Goal: Transaction & Acquisition: Purchase product/service

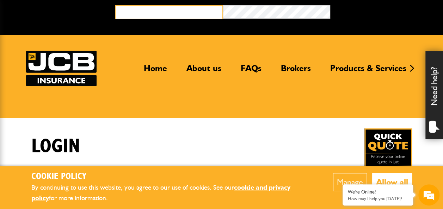
click at [176, 12] on input "email" at bounding box center [169, 12] width 108 height 14
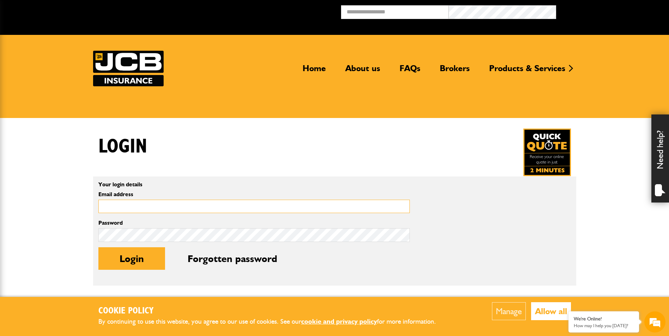
click at [149, 209] on input "Email address" at bounding box center [253, 207] width 311 height 14
type input "**********"
click at [98, 209] on button "Login" at bounding box center [131, 258] width 67 height 23
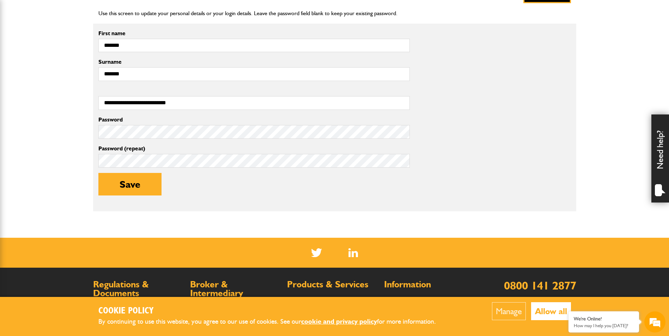
scroll to position [211, 0]
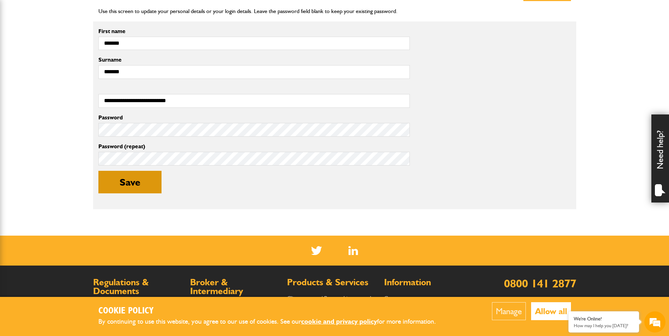
click at [133, 188] on button "Save" at bounding box center [129, 182] width 63 height 23
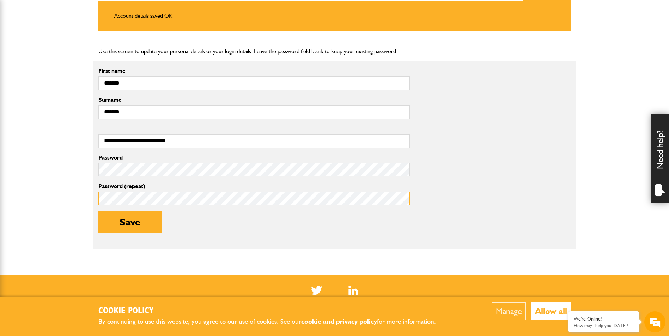
click at [98, 211] on button "Save" at bounding box center [129, 222] width 63 height 23
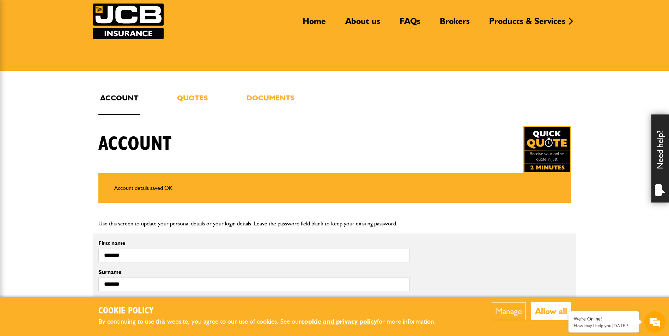
scroll to position [35, 0]
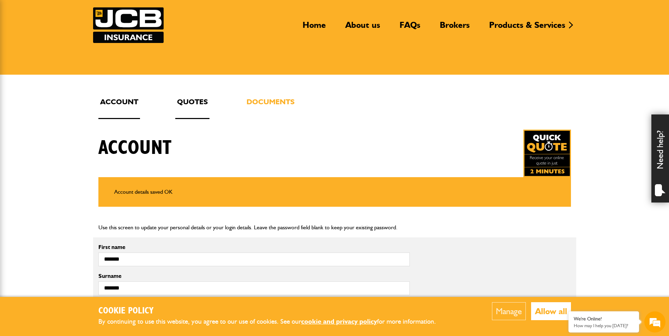
click at [183, 99] on link "Quotes" at bounding box center [192, 107] width 34 height 23
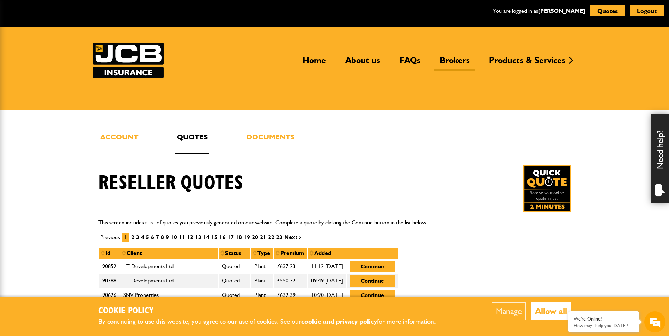
click at [457, 57] on link "Brokers" at bounding box center [454, 63] width 41 height 16
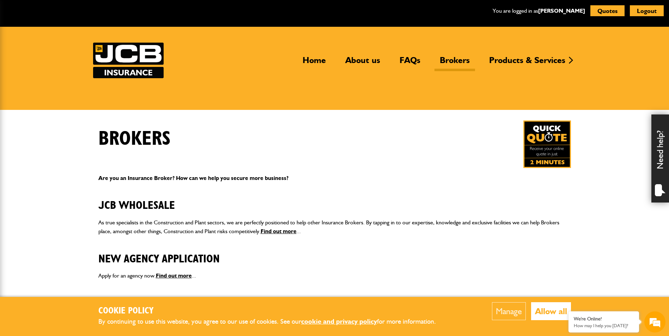
click at [546, 140] on img at bounding box center [547, 145] width 48 height 48
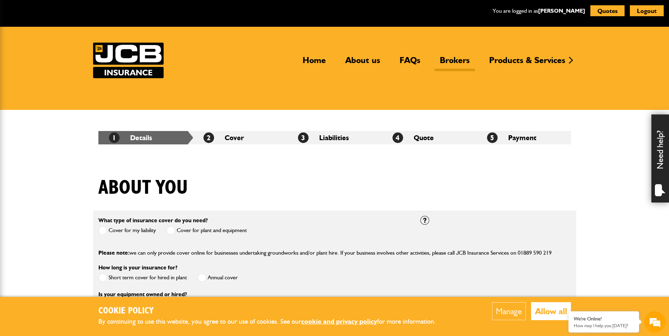
click at [454, 59] on link "Brokers" at bounding box center [454, 63] width 41 height 16
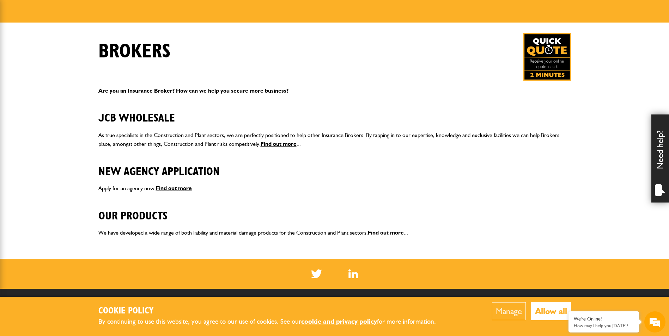
scroll to position [106, 0]
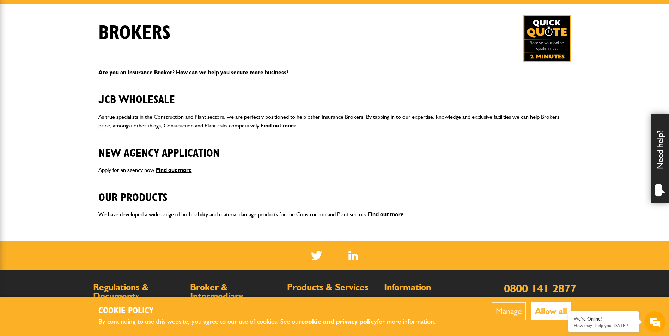
click at [387, 215] on link "Find out more" at bounding box center [386, 214] width 36 height 7
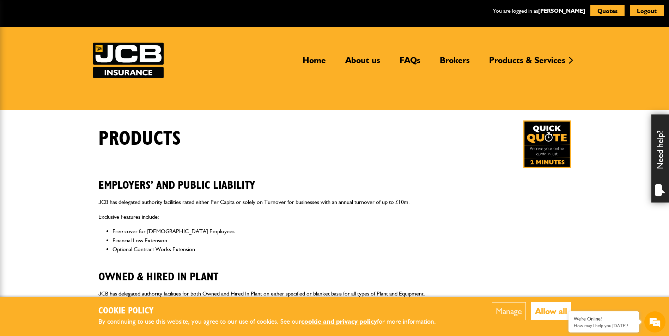
click at [538, 205] on p "JCB has delegated authority facilities rated either Per Capita or solely on Tur…" at bounding box center [334, 202] width 472 height 9
click at [554, 143] on img at bounding box center [547, 145] width 48 height 48
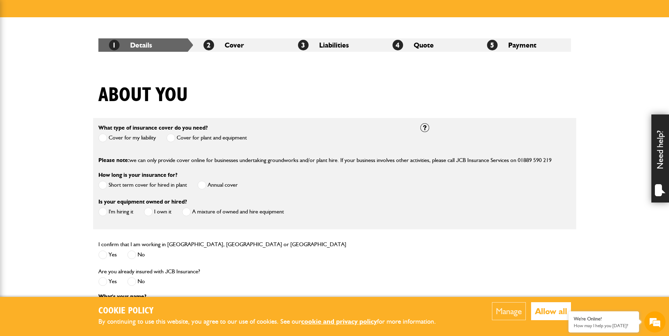
scroll to position [106, 0]
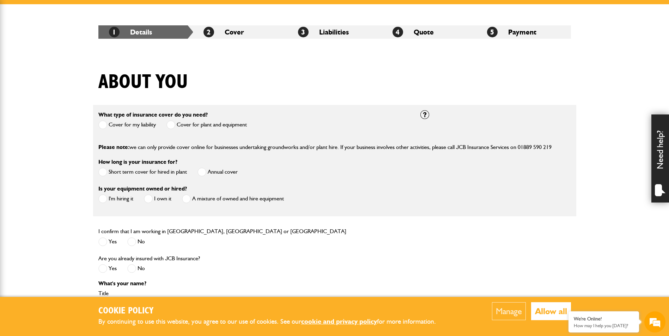
click at [170, 124] on span at bounding box center [170, 125] width 9 height 9
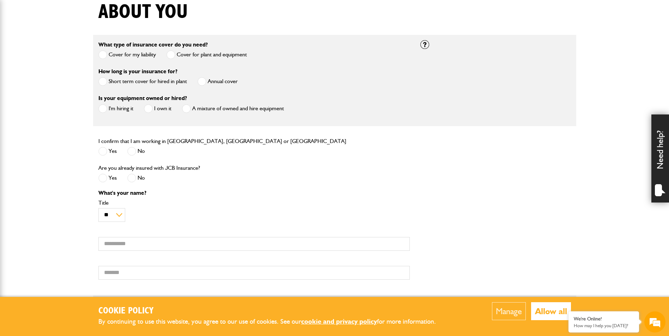
scroll to position [176, 0]
click at [204, 81] on span at bounding box center [201, 81] width 9 height 9
click at [149, 107] on span at bounding box center [148, 108] width 9 height 9
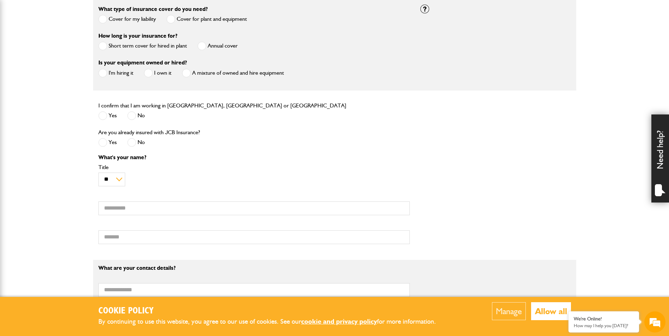
scroll to position [0, 0]
click at [102, 116] on span at bounding box center [102, 115] width 9 height 9
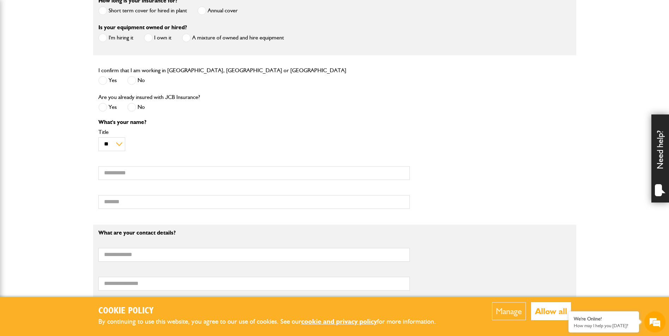
click at [133, 109] on span at bounding box center [131, 107] width 9 height 9
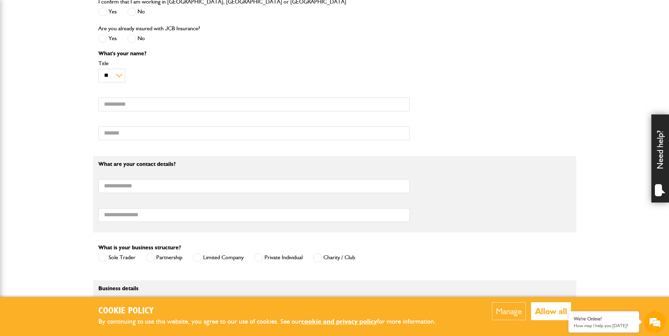
scroll to position [317, 0]
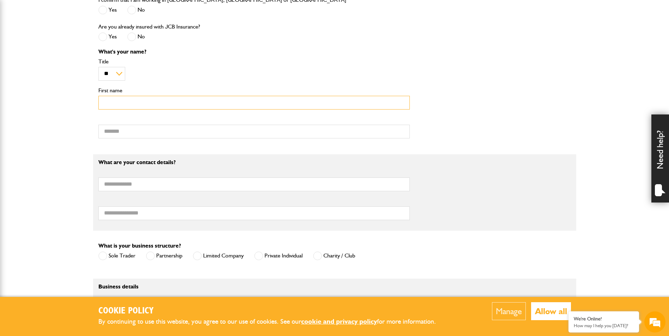
click at [118, 102] on input "First name" at bounding box center [253, 103] width 311 height 14
type input "**********"
click at [123, 137] on input "Surname" at bounding box center [253, 132] width 311 height 14
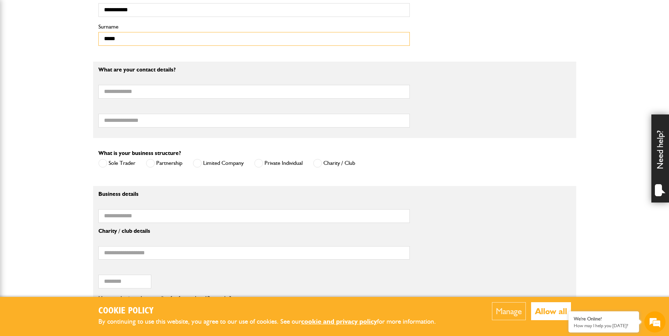
scroll to position [423, 0]
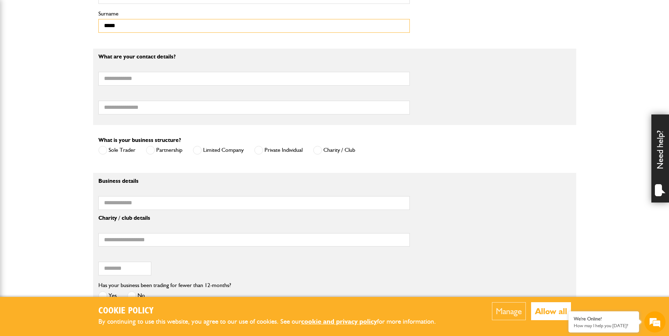
type input "*****"
click at [102, 153] on span at bounding box center [102, 150] width 9 height 9
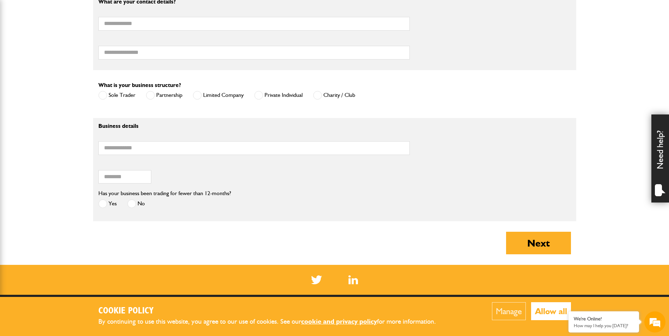
scroll to position [493, 0]
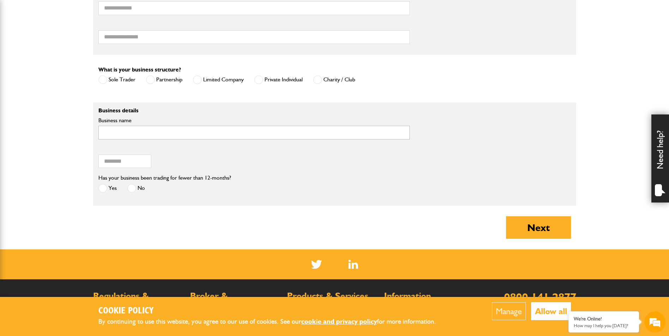
click at [143, 133] on input "Business name" at bounding box center [253, 133] width 311 height 14
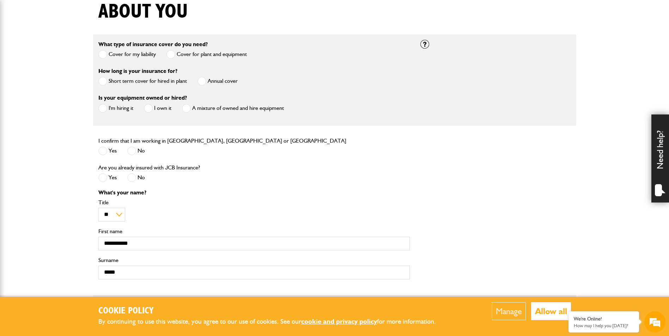
scroll to position [0, 0]
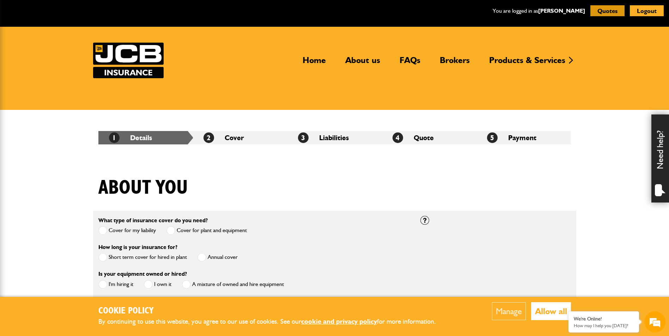
click at [601, 10] on button "Quotes" at bounding box center [607, 10] width 34 height 11
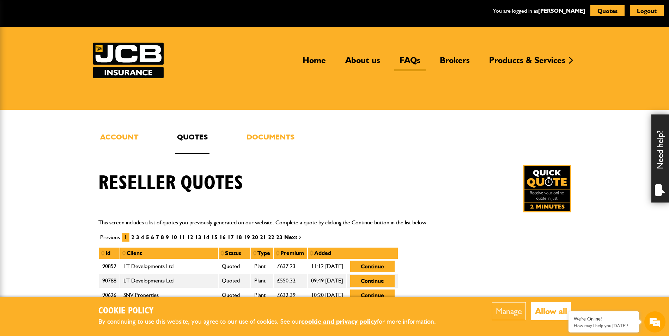
click at [411, 59] on link "FAQs" at bounding box center [409, 63] width 31 height 16
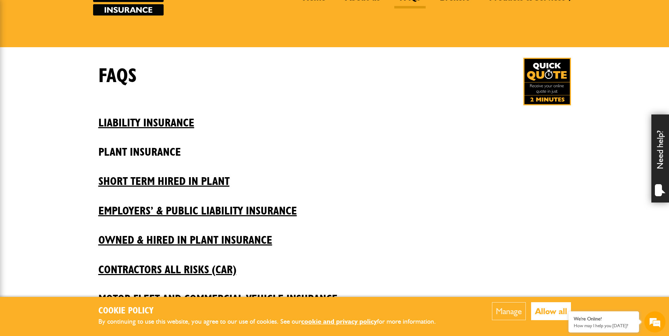
scroll to position [70, 0]
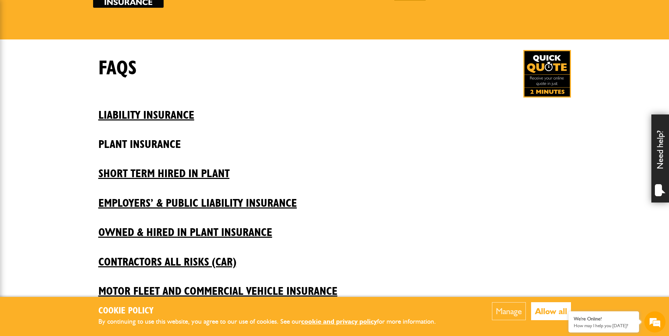
click at [146, 147] on h2 "Plant insurance" at bounding box center [334, 139] width 472 height 24
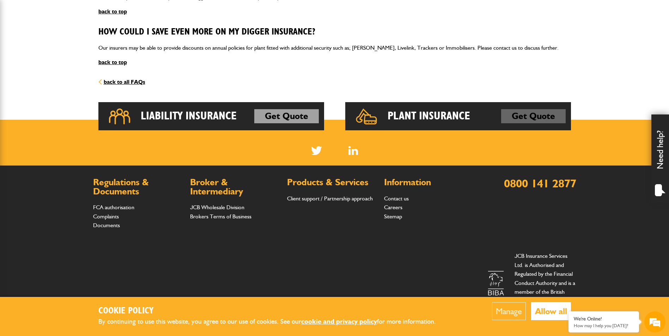
click at [523, 118] on link "Get Quote" at bounding box center [533, 116] width 65 height 14
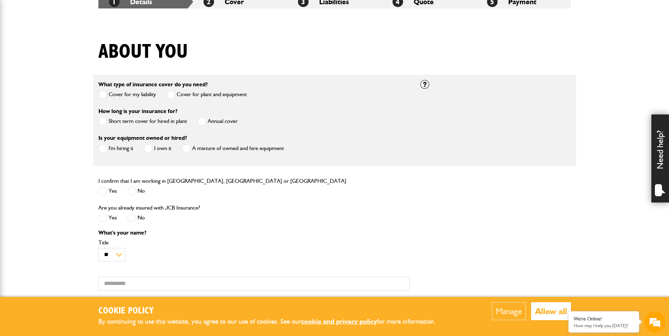
scroll to position [167, 0]
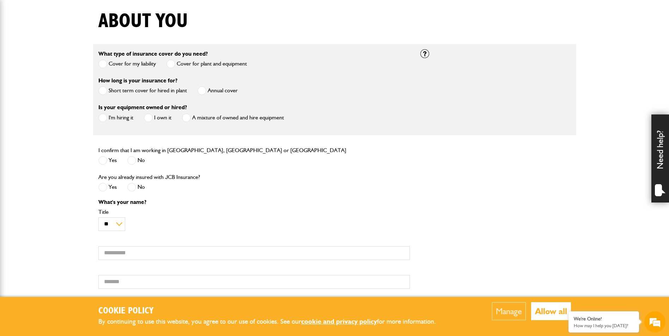
click at [151, 118] on span at bounding box center [148, 117] width 9 height 9
click at [203, 91] on span at bounding box center [201, 90] width 9 height 9
